Goal: Navigation & Orientation: Find specific page/section

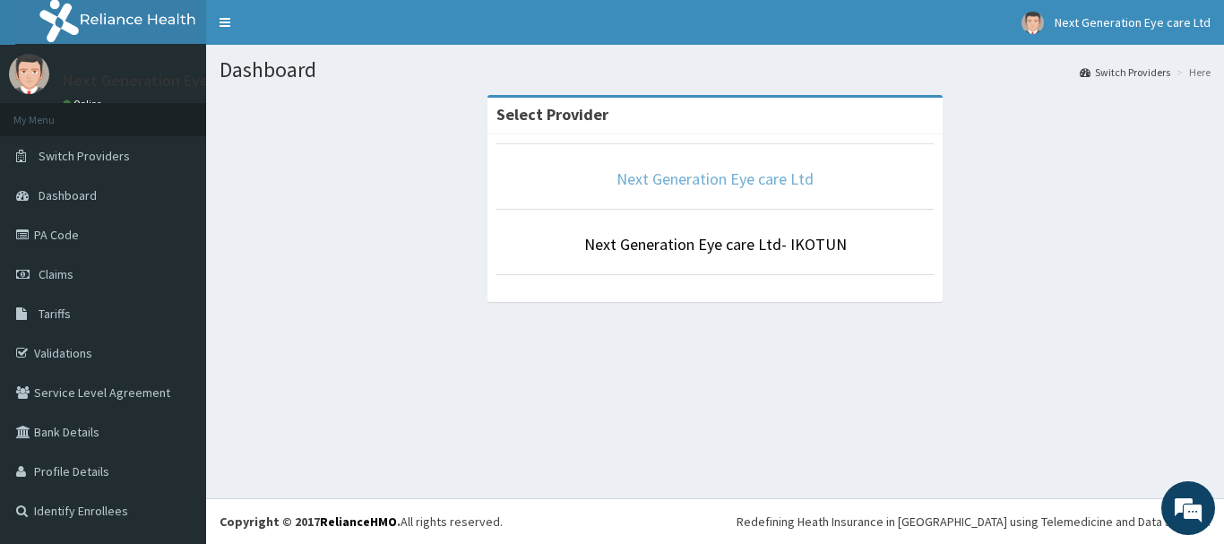
click at [723, 173] on link "Next Generation Eye care Ltd" at bounding box center [714, 178] width 197 height 21
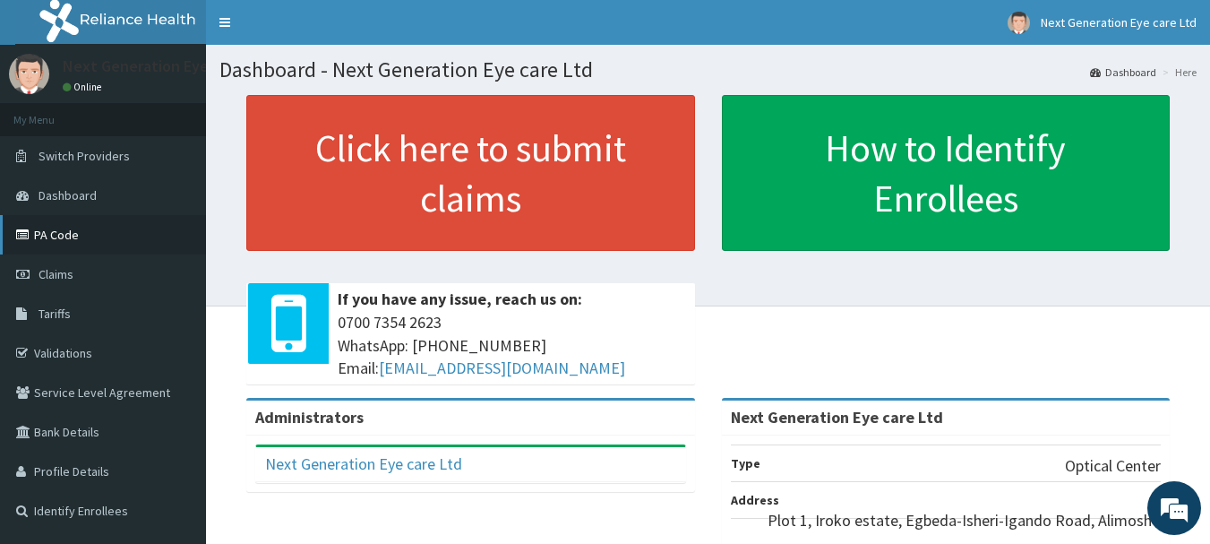
click at [79, 243] on link "PA Code" at bounding box center [103, 234] width 206 height 39
